Goal: Information Seeking & Learning: Learn about a topic

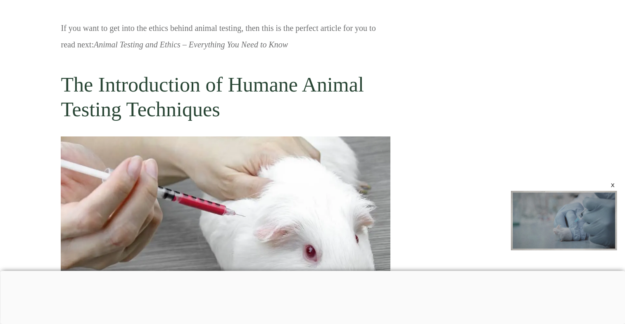
scroll to position [1791, 0]
drag, startPoint x: 0, startPoint y: 0, endPoint x: 127, endPoint y: 164, distance: 207.4
click at [127, 164] on img at bounding box center [225, 246] width 329 height 220
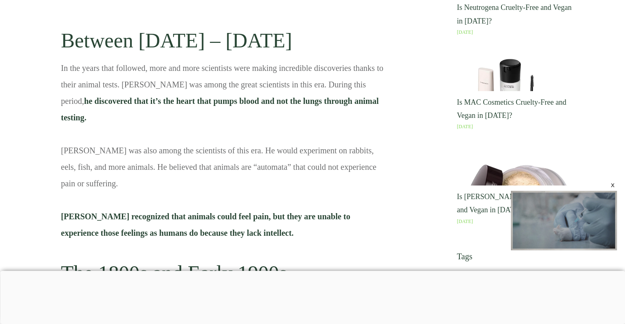
scroll to position [1225, 0]
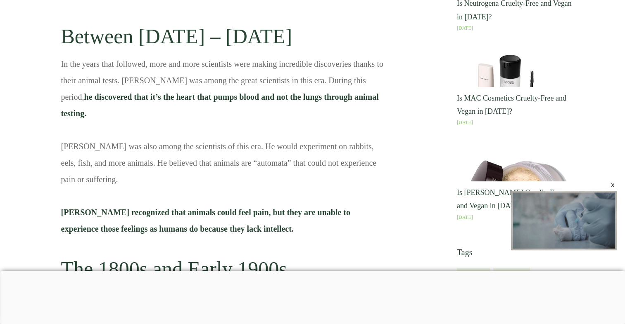
click at [211, 271] on div at bounding box center [312, 271] width 625 height 0
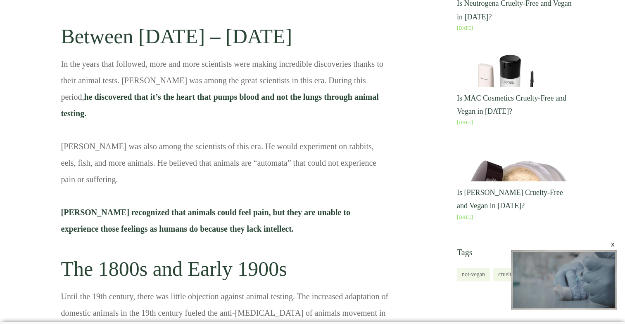
click at [612, 243] on div "x" at bounding box center [612, 244] width 7 height 7
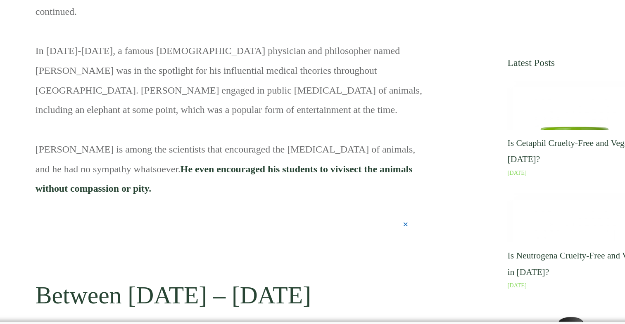
scroll to position [964, 0]
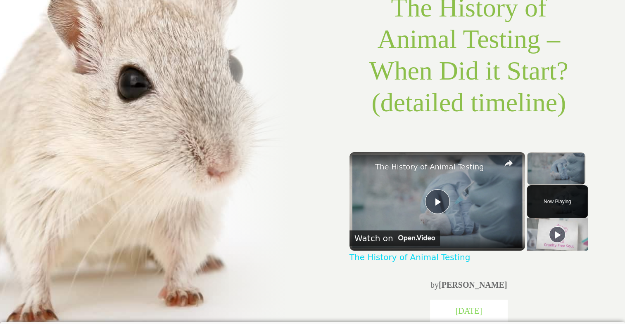
scroll to position [134, 0]
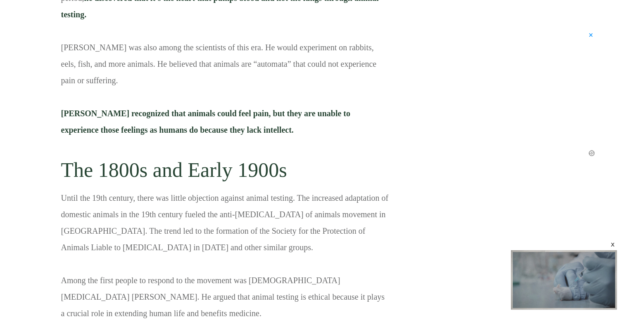
scroll to position [1375, 0]
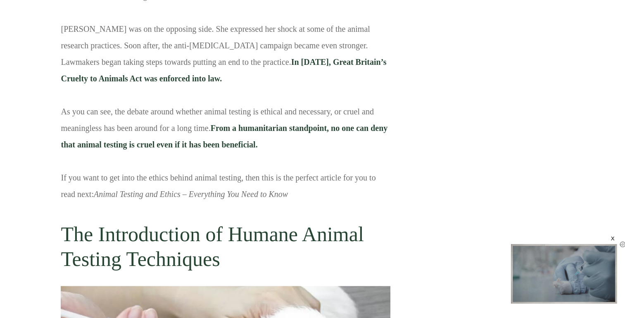
scroll to position [1686, 0]
